Goal: Check status: Check status

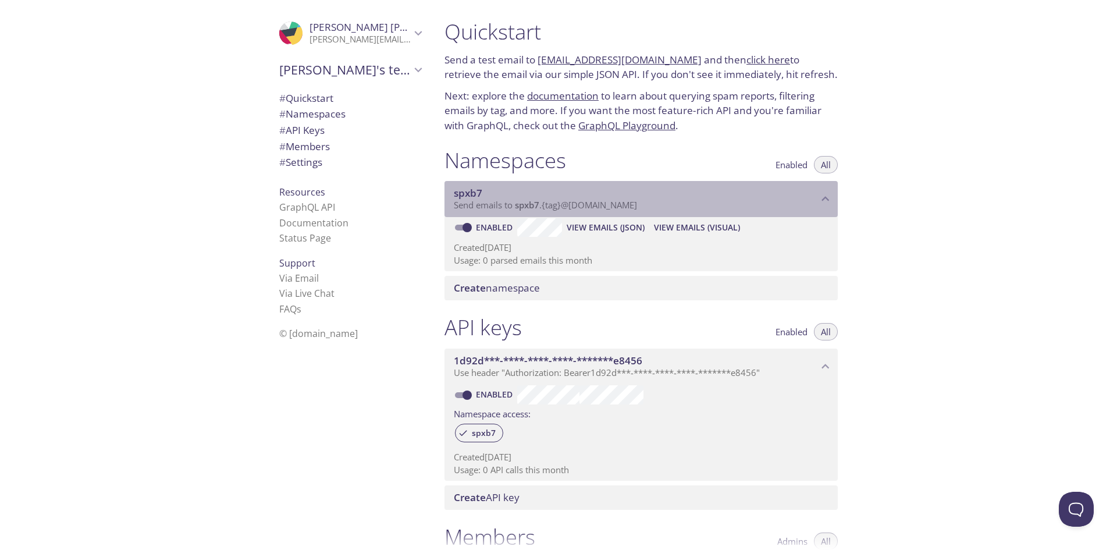
click at [523, 207] on span "spxb7" at bounding box center [527, 205] width 24 height 12
drag, startPoint x: 514, startPoint y: 208, endPoint x: 544, endPoint y: 209, distance: 30.3
click at [544, 209] on span "Send emails to spxb7 . {tag} @[DOMAIN_NAME]" at bounding box center [545, 205] width 183 height 12
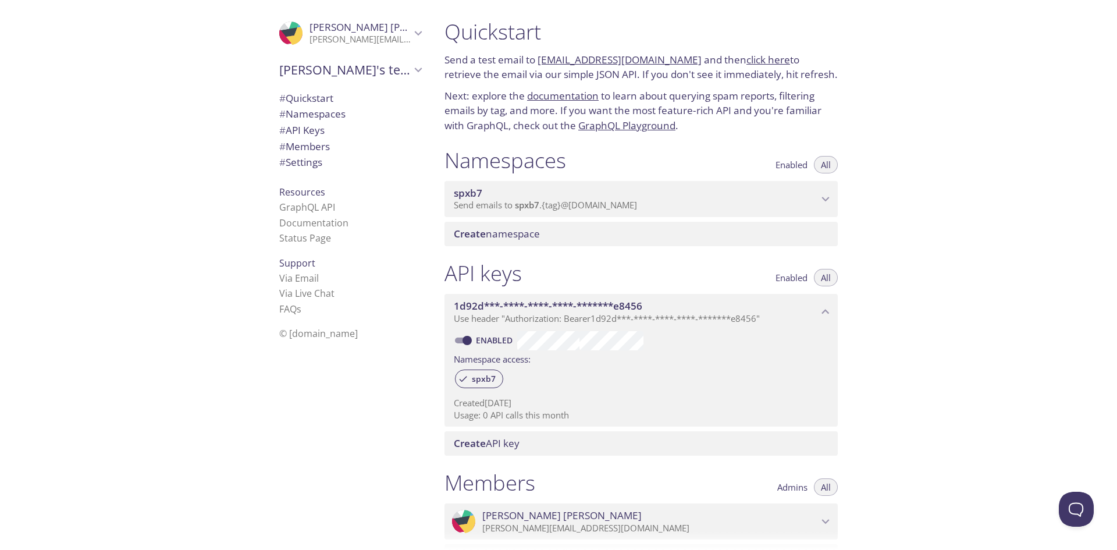
click at [566, 201] on span "Send emails to spxb7 . {tag} @[DOMAIN_NAME]" at bounding box center [545, 205] width 183 height 12
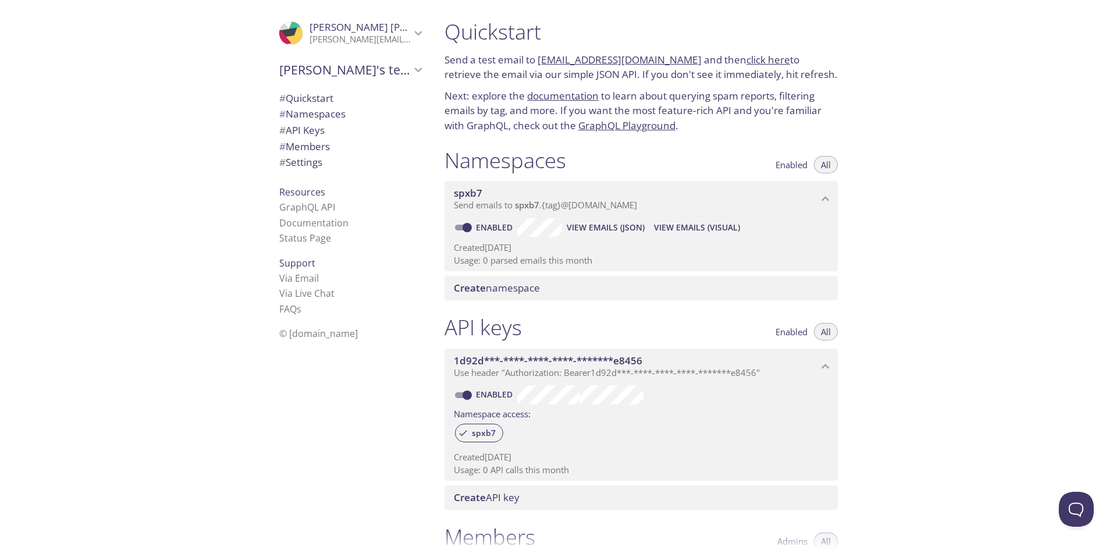
click at [535, 207] on span "spxb7" at bounding box center [527, 205] width 24 height 12
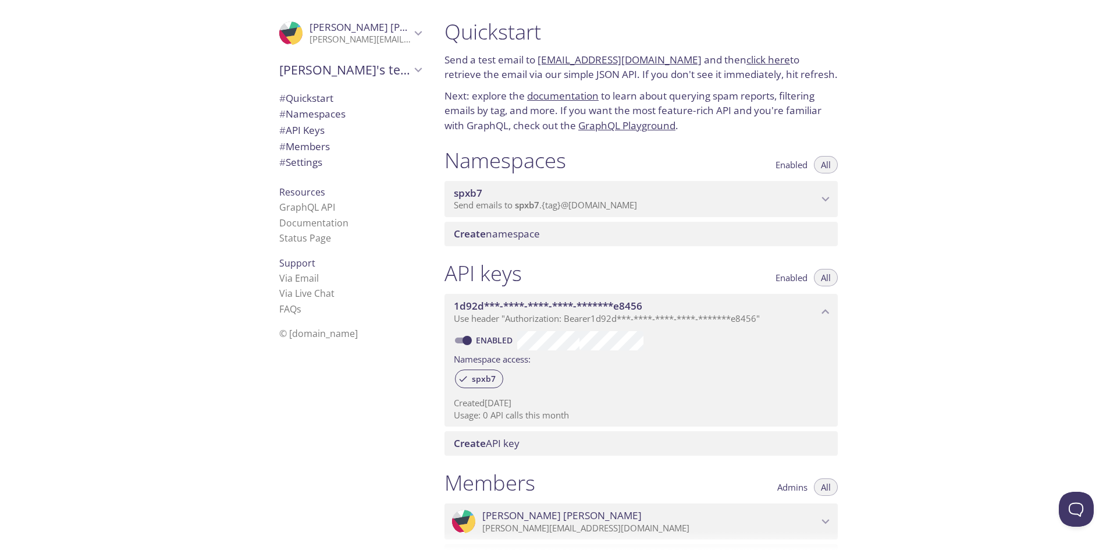
click at [535, 207] on span "spxb7" at bounding box center [527, 205] width 24 height 12
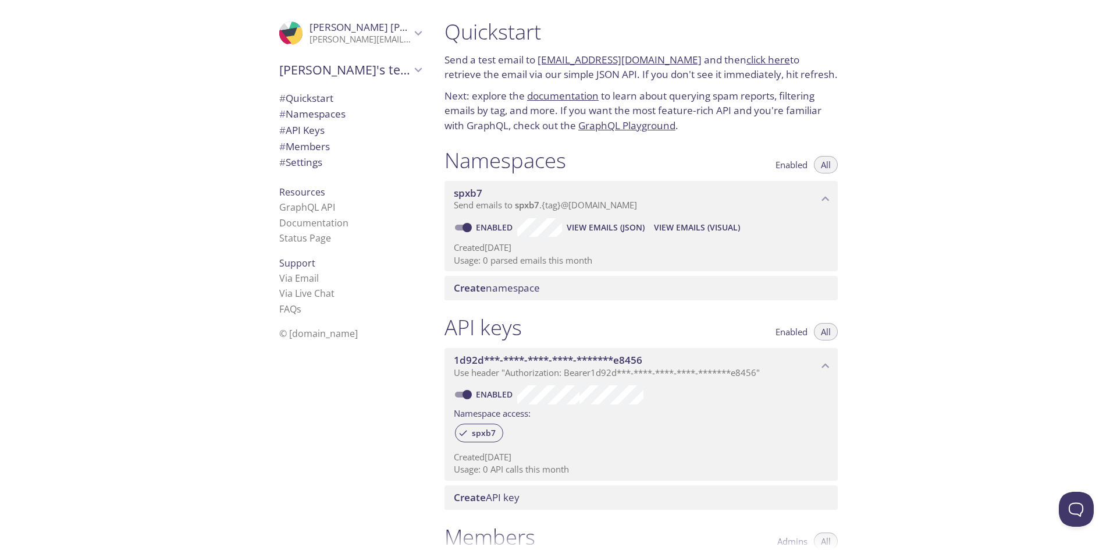
click at [535, 207] on span "spxb7" at bounding box center [527, 205] width 24 height 12
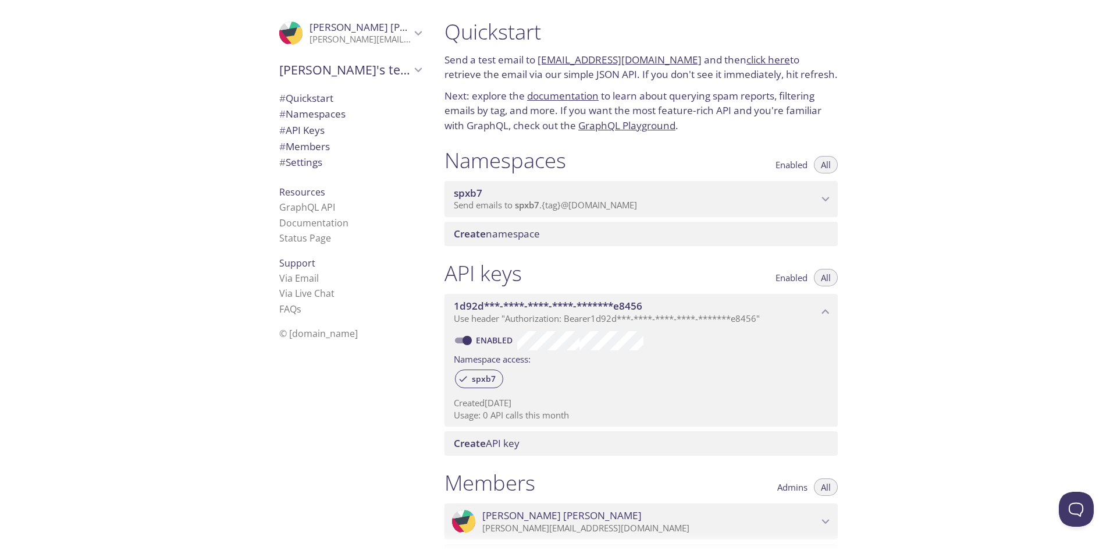
click at [535, 207] on span "spxb7" at bounding box center [527, 205] width 24 height 12
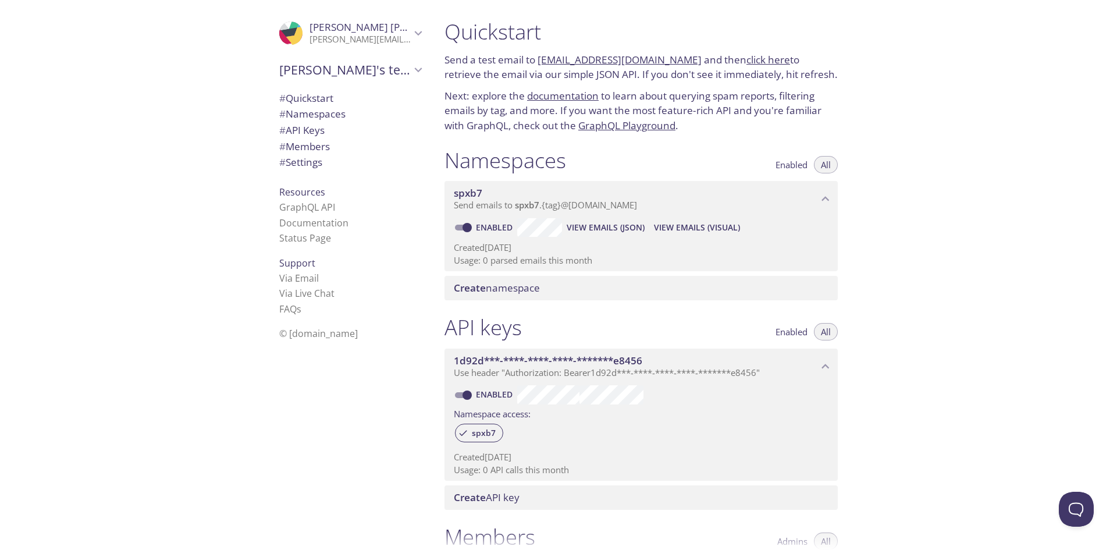
click at [462, 196] on span "spxb7" at bounding box center [468, 192] width 29 height 13
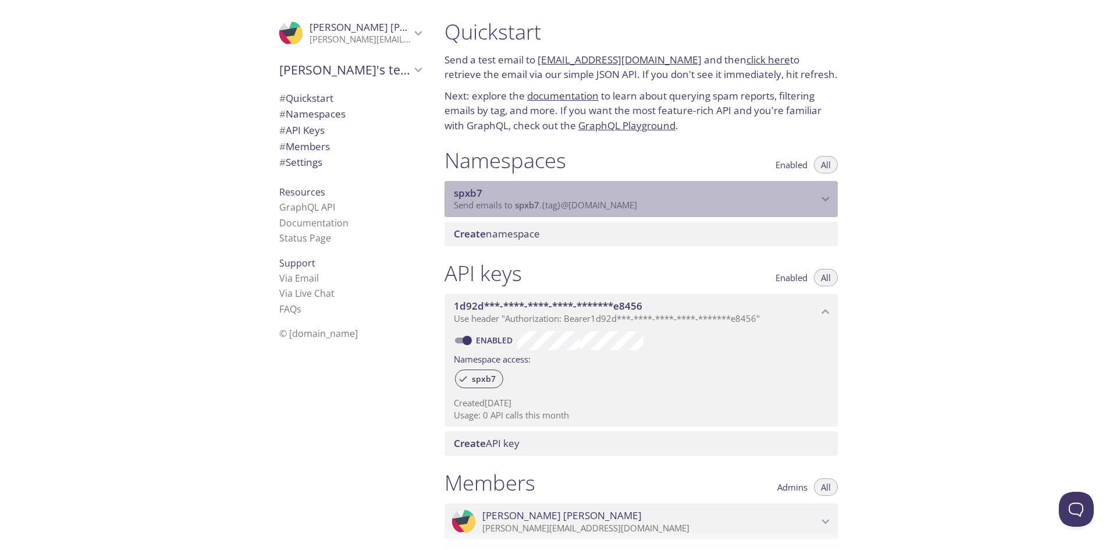
click at [462, 196] on span "spxb7" at bounding box center [468, 192] width 29 height 13
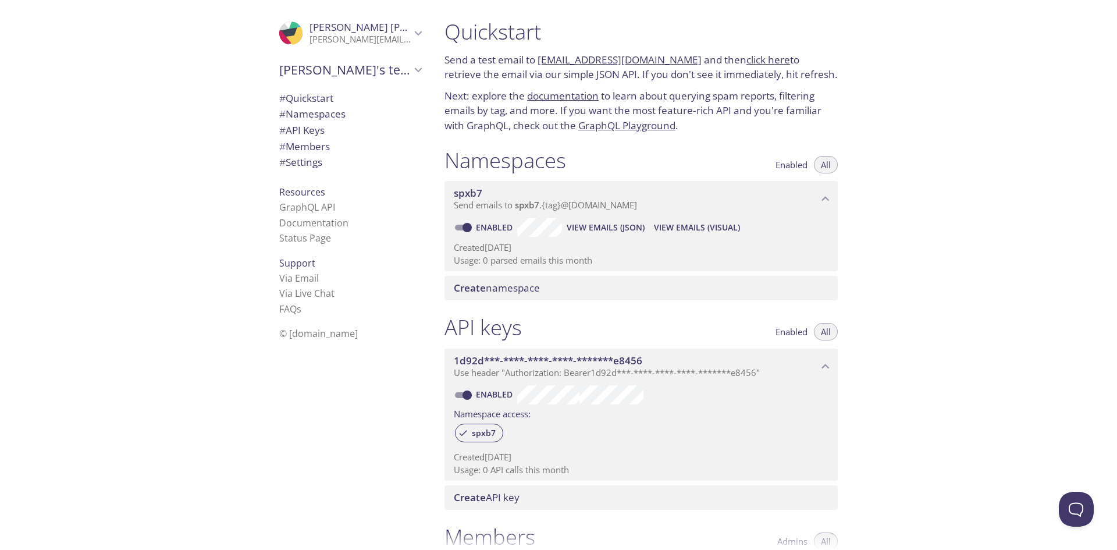
click at [671, 228] on span "View Emails (Visual)" at bounding box center [697, 228] width 86 height 14
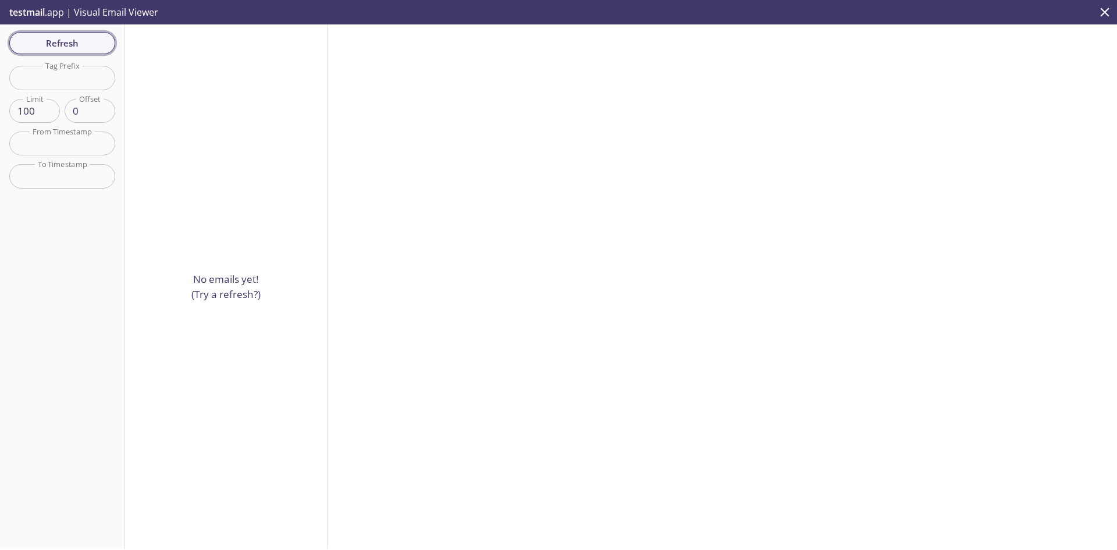
click at [81, 48] on span "Refresh" at bounding box center [62, 43] width 87 height 15
click at [61, 54] on button "Refresh" at bounding box center [62, 43] width 106 height 22
click at [42, 32] on button "Refresh" at bounding box center [62, 43] width 106 height 22
